Goal: Information Seeking & Learning: Find specific page/section

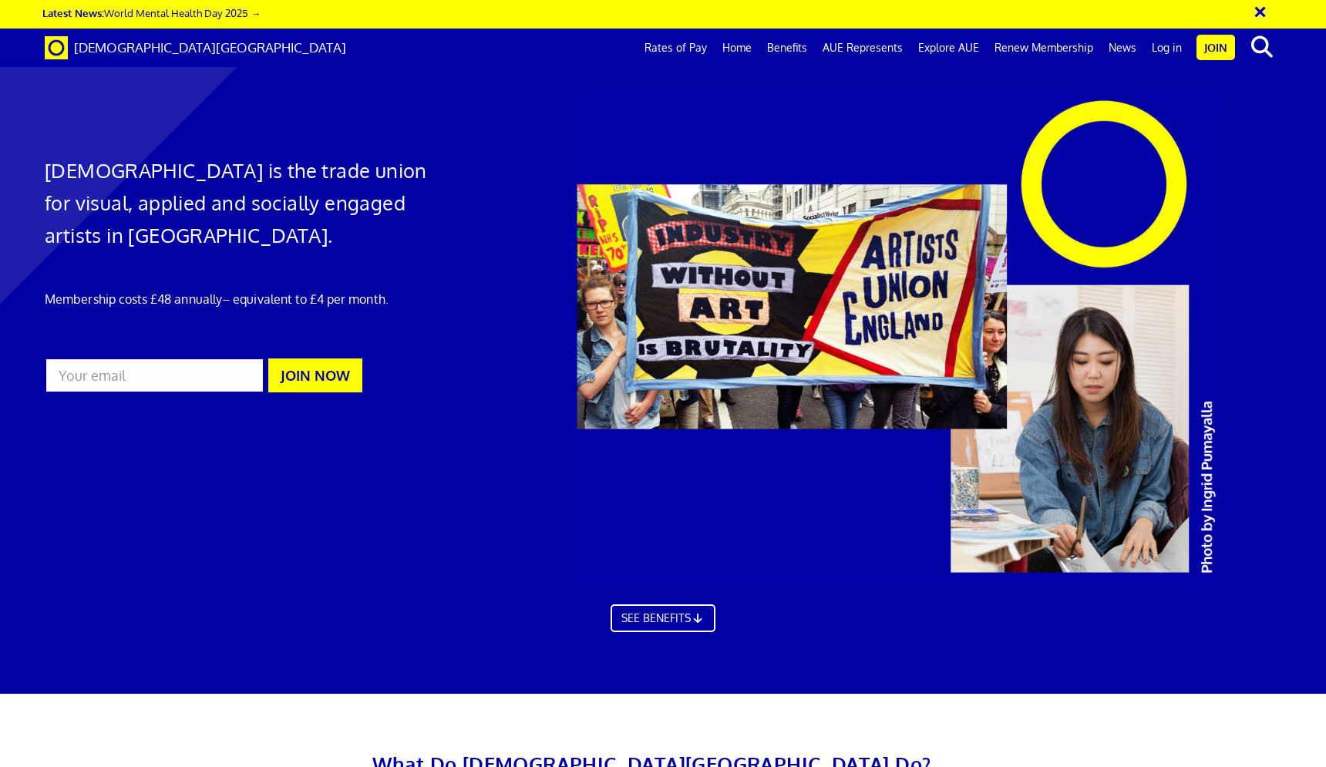
scroll to position [0, 18]
click at [686, 45] on link "Rates of Pay" at bounding box center [676, 48] width 78 height 39
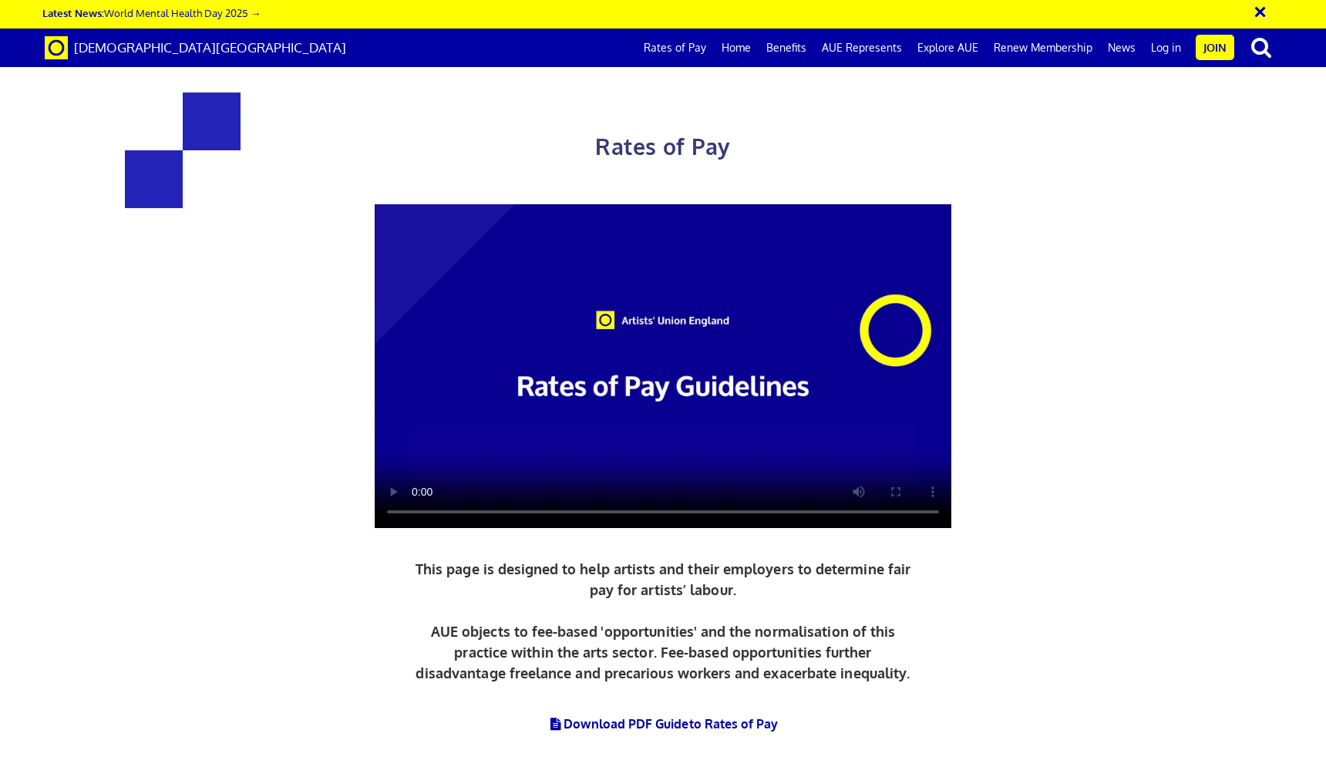
scroll to position [0, 225]
click at [162, 52] on span "[DEMOGRAPHIC_DATA][GEOGRAPHIC_DATA]" at bounding box center [210, 47] width 272 height 16
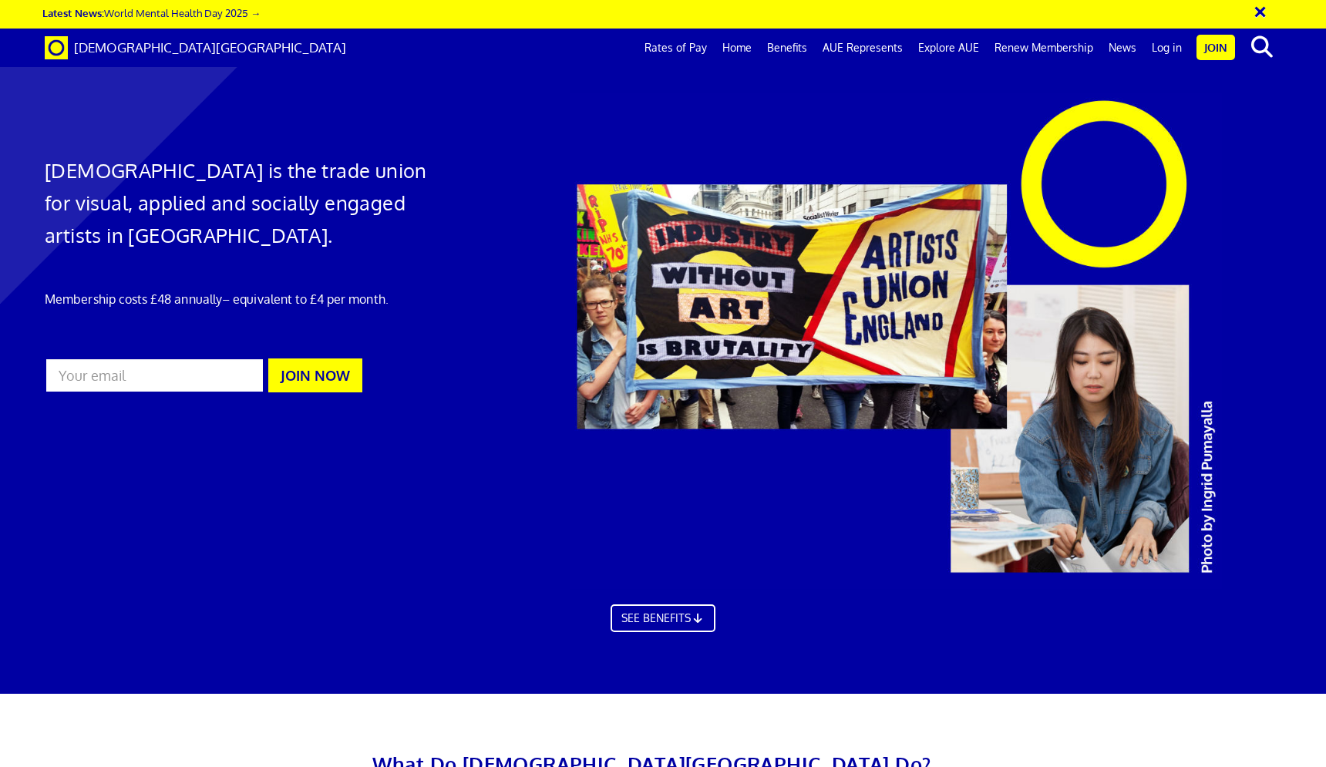
scroll to position [0, 18]
